Goal: Transaction & Acquisition: Purchase product/service

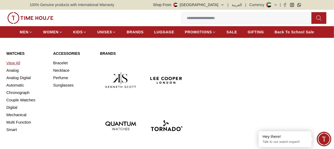
click at [15, 67] on link "View All" at bounding box center [26, 62] width 40 height 7
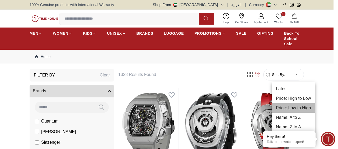
click at [295, 110] on li "Price: Low to High" at bounding box center [294, 108] width 44 height 10
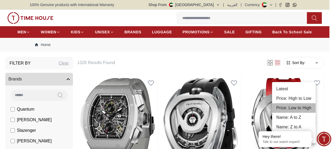
type input "*"
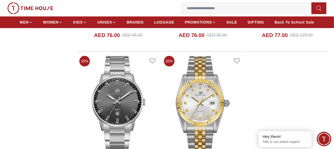
scroll to position [925, 0]
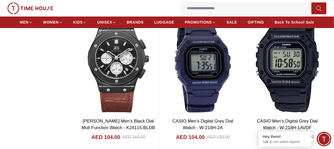
scroll to position [2537, 0]
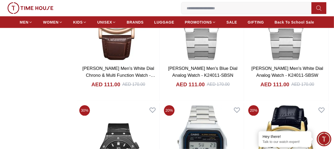
scroll to position [3515, 0]
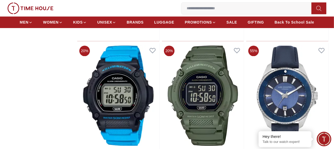
scroll to position [4677, 0]
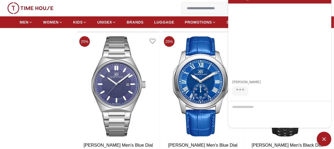
scroll to position [6184, 0]
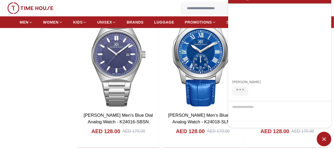
click at [322, 140] on span "Minimize live chat window" at bounding box center [324, 139] width 15 height 15
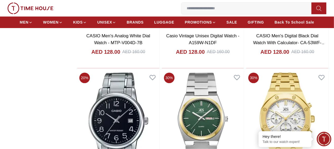
scroll to position [6659, 0]
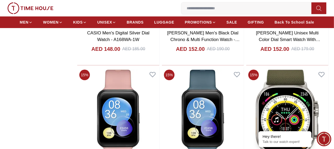
scroll to position [8906, 0]
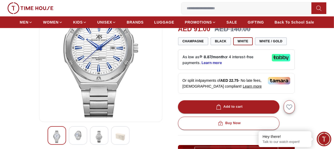
scroll to position [106, 0]
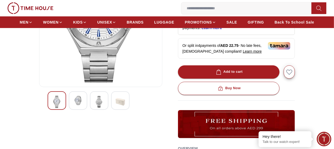
click at [73, 105] on img at bounding box center [78, 101] width 10 height 10
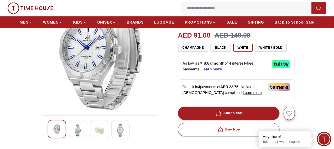
scroll to position [79, 0]
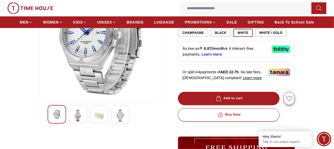
click at [94, 122] on img at bounding box center [99, 115] width 10 height 12
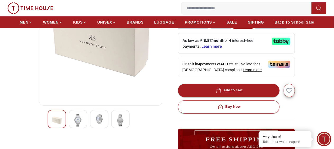
scroll to position [132, 0]
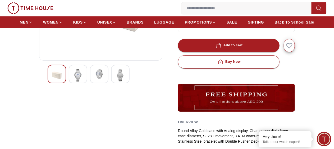
click at [73, 81] on img at bounding box center [78, 75] width 10 height 12
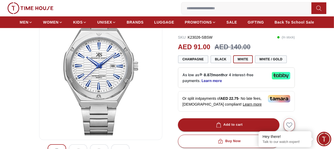
scroll to position [106, 0]
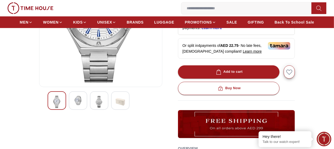
click at [94, 108] on img at bounding box center [99, 102] width 10 height 12
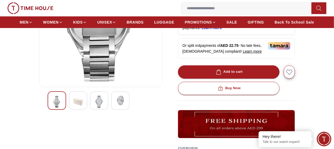
click at [111, 110] on div at bounding box center [120, 100] width 18 height 18
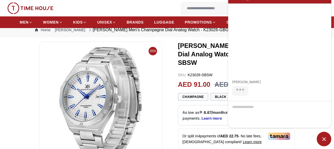
scroll to position [0, 0]
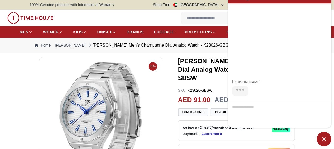
click at [322, 138] on span "Minimize live chat window" at bounding box center [324, 139] width 15 height 15
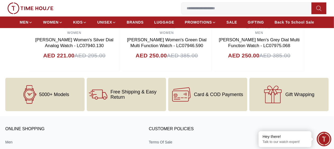
scroll to position [581, 0]
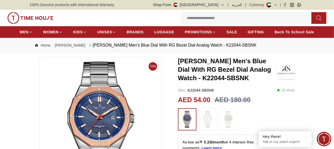
scroll to position [26, 0]
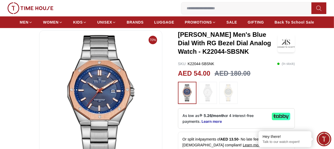
click at [204, 99] on img at bounding box center [207, 92] width 13 height 17
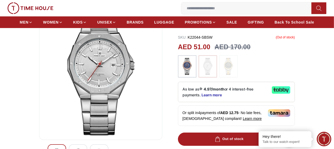
scroll to position [26, 0]
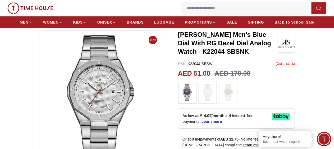
click at [187, 101] on img at bounding box center [186, 92] width 13 height 17
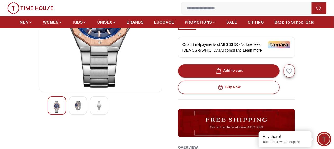
scroll to position [106, 0]
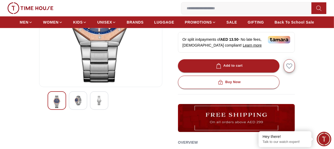
click at [73, 105] on img at bounding box center [78, 101] width 10 height 10
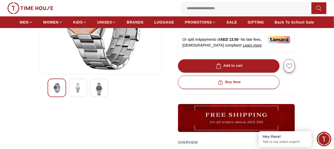
click at [95, 97] on div at bounding box center [99, 87] width 18 height 18
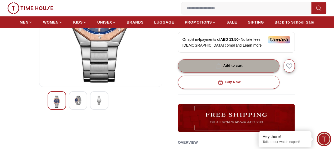
click at [250, 72] on button "Add to cart" at bounding box center [228, 65] width 101 height 13
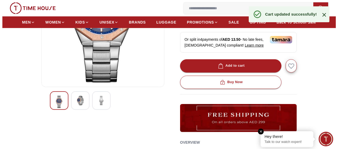
scroll to position [0, 0]
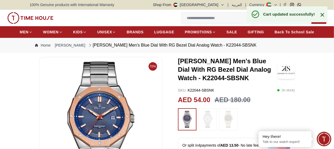
click at [319, 14] on icon at bounding box center [322, 15] width 6 height 6
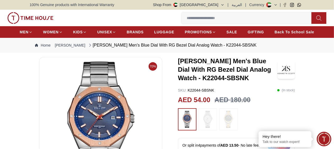
click at [0, 0] on icon "button" at bounding box center [0, 0] width 0 height 0
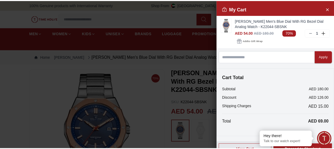
scroll to position [8, 0]
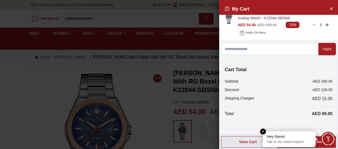
click at [265, 131] on em "Close tooltip" at bounding box center [263, 131] width 6 height 6
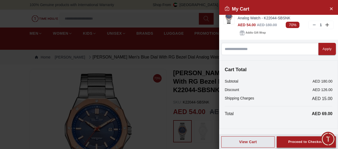
click at [315, 141] on div "Proceed to Checkout" at bounding box center [306, 142] width 36 height 6
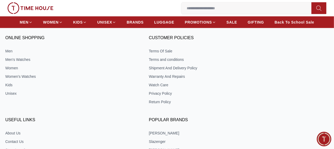
scroll to position [206, 0]
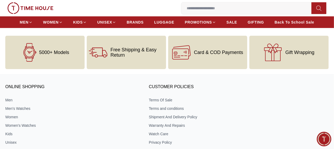
click at [129, 58] on span "Free Shipping & Easy Return" at bounding box center [136, 52] width 53 height 11
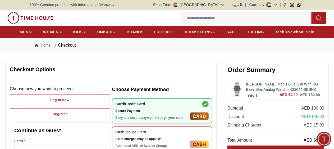
scroll to position [0, 0]
click at [328, 139] on span "Minimize live chat window" at bounding box center [323, 138] width 19 height 19
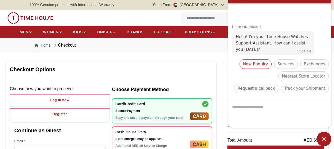
click at [255, 67] on span "New Enquiry" at bounding box center [255, 64] width 25 height 6
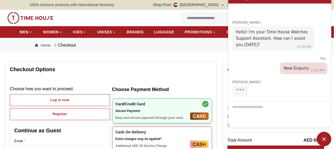
click at [258, 108] on div at bounding box center [279, 114] width 103 height 27
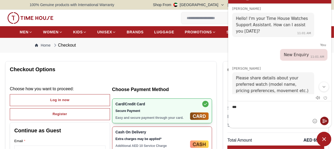
type textarea "**"
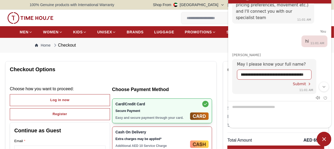
scroll to position [0, 19]
type input "**********"
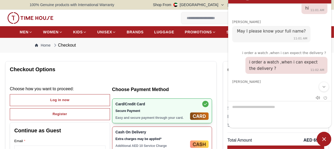
scroll to position [145, 0]
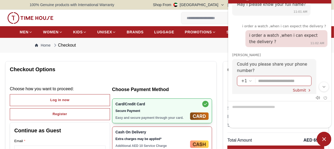
click at [251, 76] on div "+1" at bounding box center [274, 81] width 66 height 10
click at [249, 79] on em "Select country code" at bounding box center [250, 81] width 4 height 4
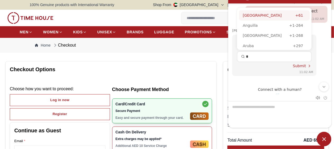
scroll to position [172, 0]
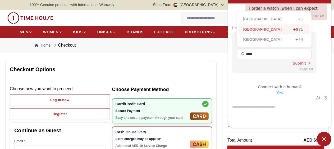
type input "****"
click at [261, 26] on div "United Arab Emirates +971" at bounding box center [274, 30] width 70 height 10
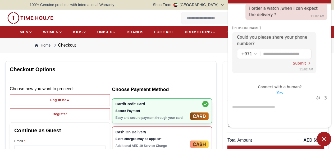
click at [263, 49] on input "Enter your phone number" at bounding box center [285, 54] width 44 height 10
type input "*********"
click at [304, 61] on span "Submit" at bounding box center [298, 63] width 13 height 4
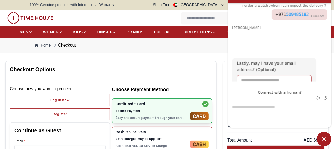
scroll to position [0, 0]
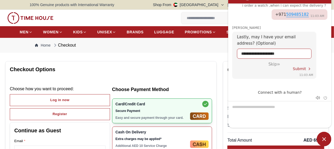
type input "**********"
click at [299, 67] on span "Submit" at bounding box center [298, 69] width 13 height 4
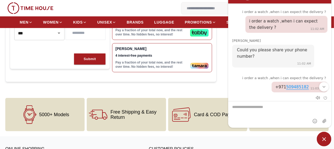
scroll to position [159, 0]
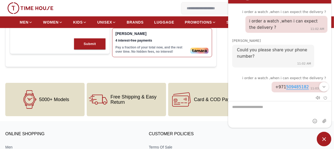
click at [323, 87] on em "Scroll to bottom" at bounding box center [323, 87] width 5 height 5
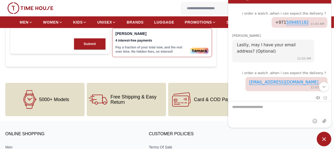
scroll to position [258, 0]
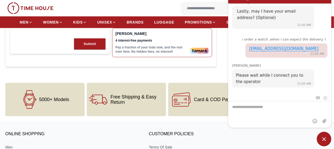
click at [260, 111] on textarea "We are here to help you" at bounding box center [279, 114] width 103 height 26
type textarea "*"
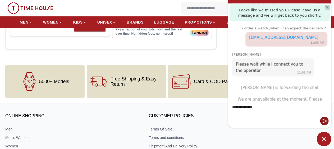
scroll to position [185, 0]
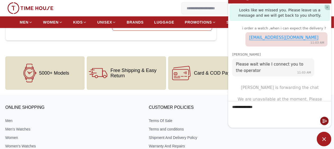
click at [280, 105] on textarea "**********" at bounding box center [279, 114] width 103 height 26
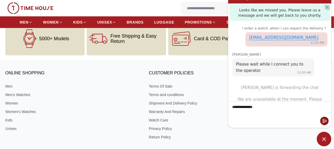
scroll to position [238, 0]
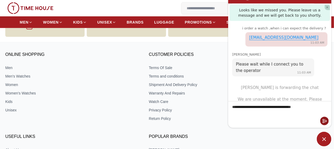
click at [279, 109] on textarea "**********" at bounding box center [279, 114] width 103 height 26
click at [294, 108] on textarea "**********" at bounding box center [279, 114] width 103 height 26
type textarea "**********"
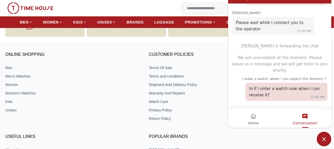
scroll to position [337, 0]
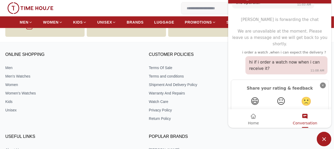
click at [322, 83] on em "Close" at bounding box center [322, 86] width 6 height 6
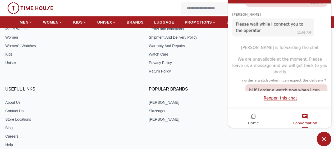
scroll to position [311, 0]
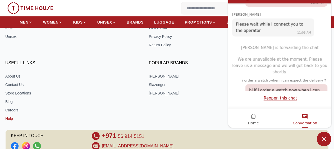
click at [137, 116] on link "Help" at bounding box center [71, 118] width 132 height 5
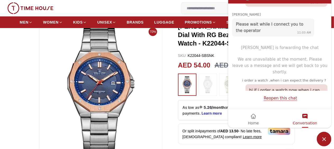
scroll to position [26, 0]
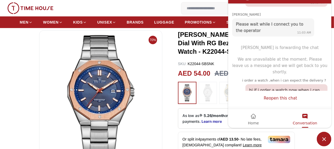
click at [291, 98] on link "Reopen this chat" at bounding box center [279, 98] width 33 height 5
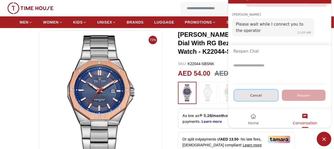
click at [264, 96] on div "Cancel" at bounding box center [256, 95] width 44 height 11
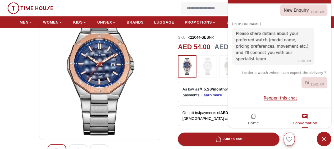
scroll to position [0, 0]
